Goal: Information Seeking & Learning: Learn about a topic

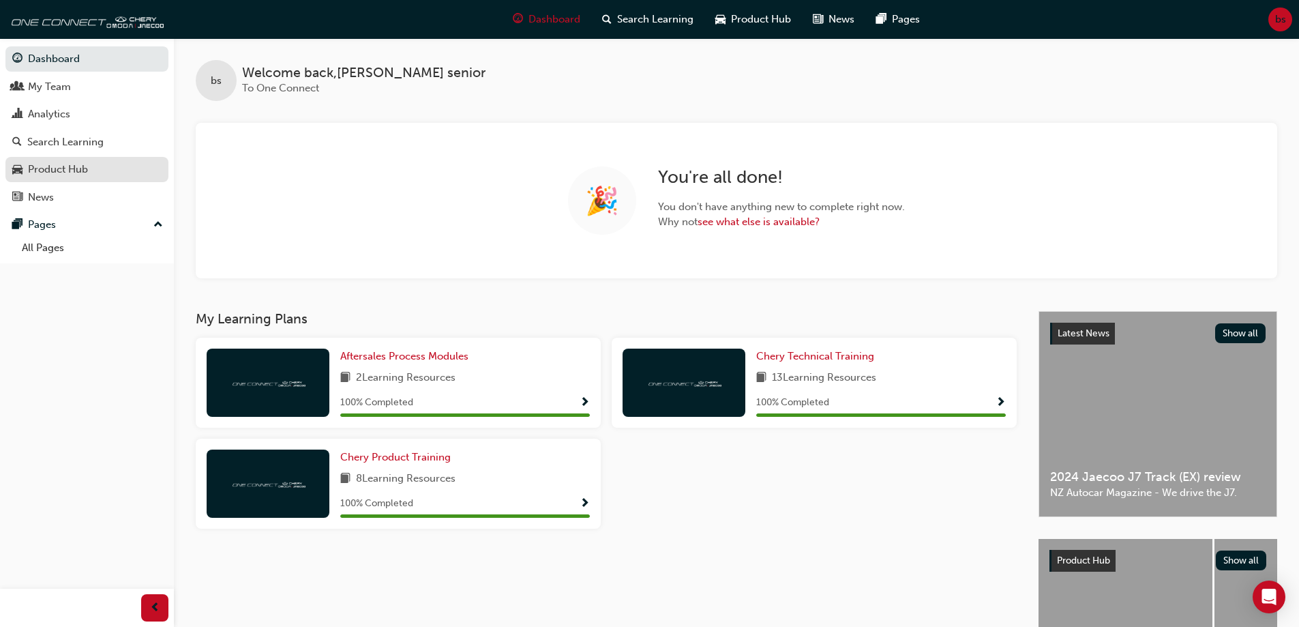
click at [87, 164] on div "Product Hub" at bounding box center [58, 170] width 60 height 16
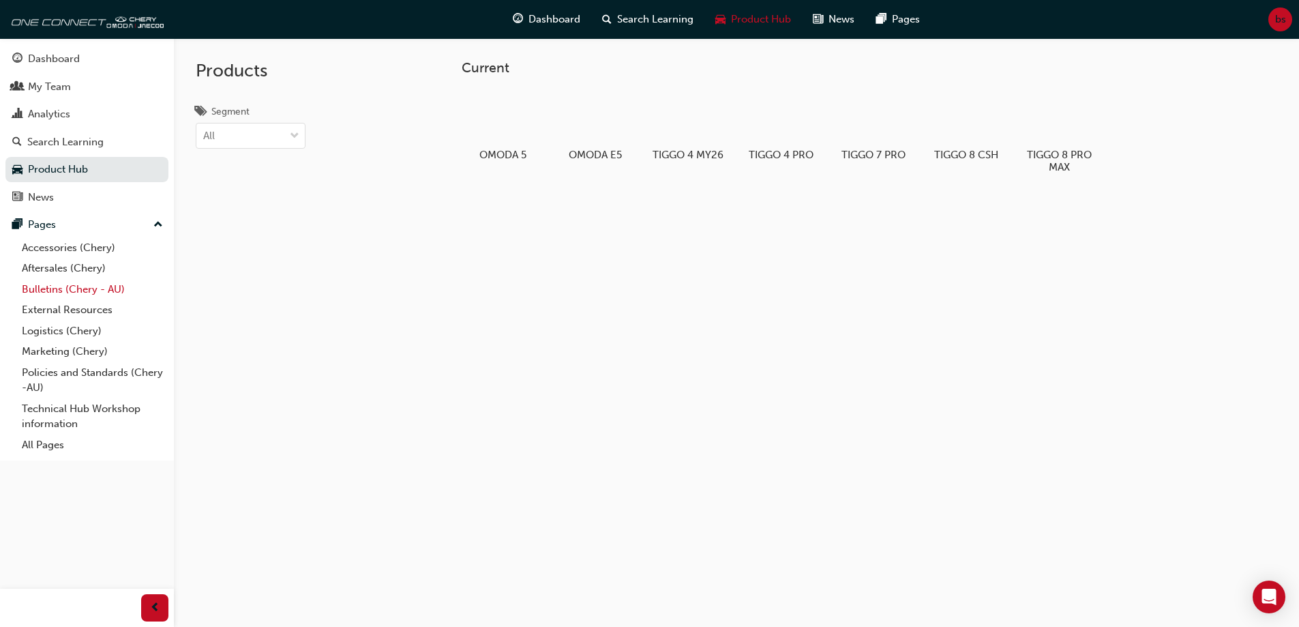
click at [104, 291] on link "Bulletins (Chery - AU)" at bounding box center [92, 289] width 152 height 21
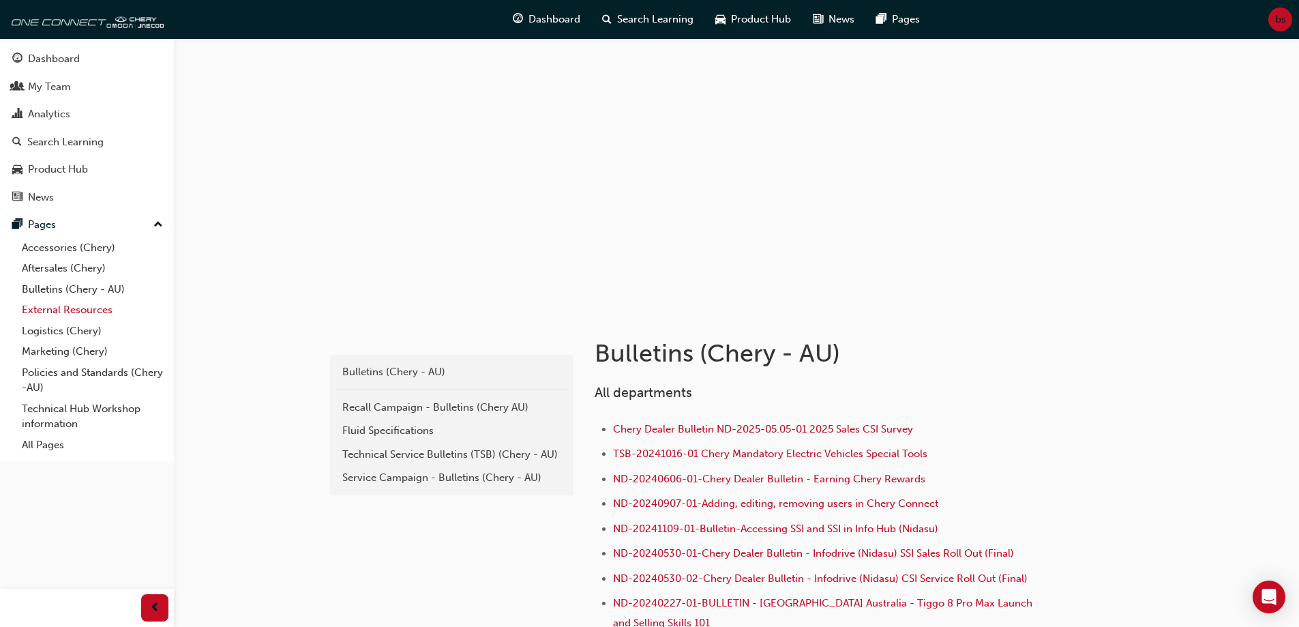
click at [99, 304] on link "External Resources" at bounding box center [92, 309] width 152 height 21
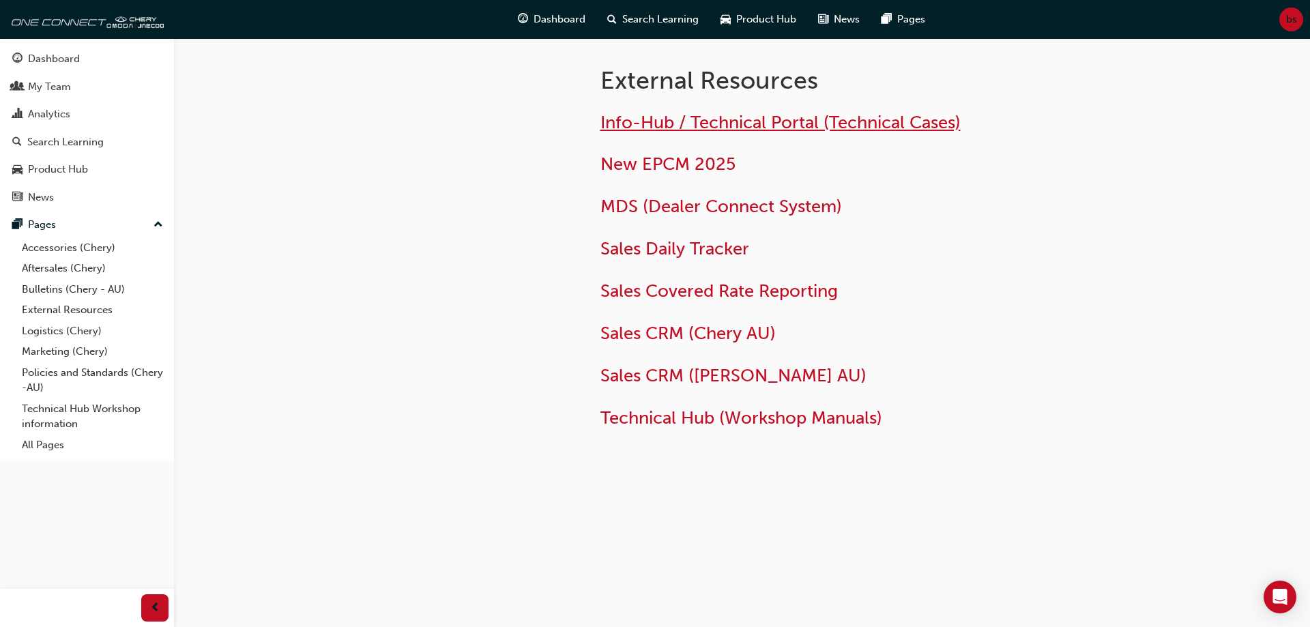
click at [853, 128] on span "Info-Hub / Technical Portal (Technical Cases)" at bounding box center [780, 122] width 360 height 21
